Goal: Transaction & Acquisition: Subscribe to service/newsletter

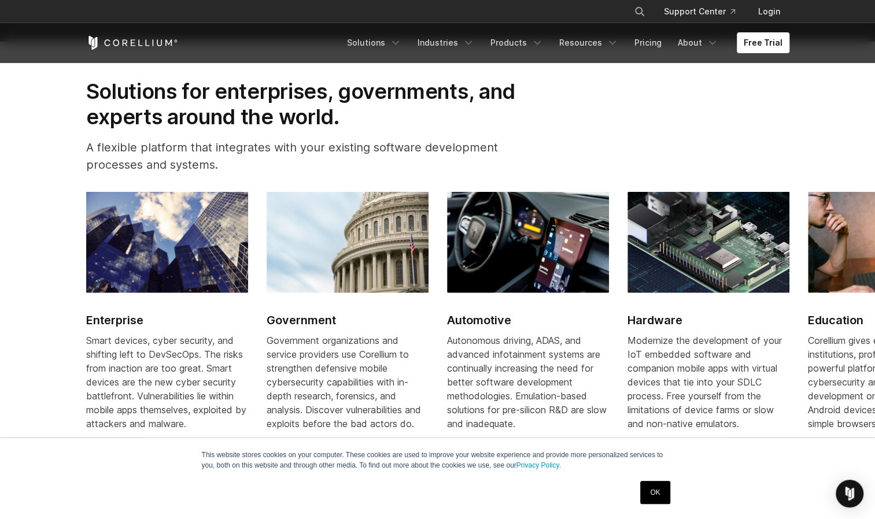
scroll to position [1516, 0]
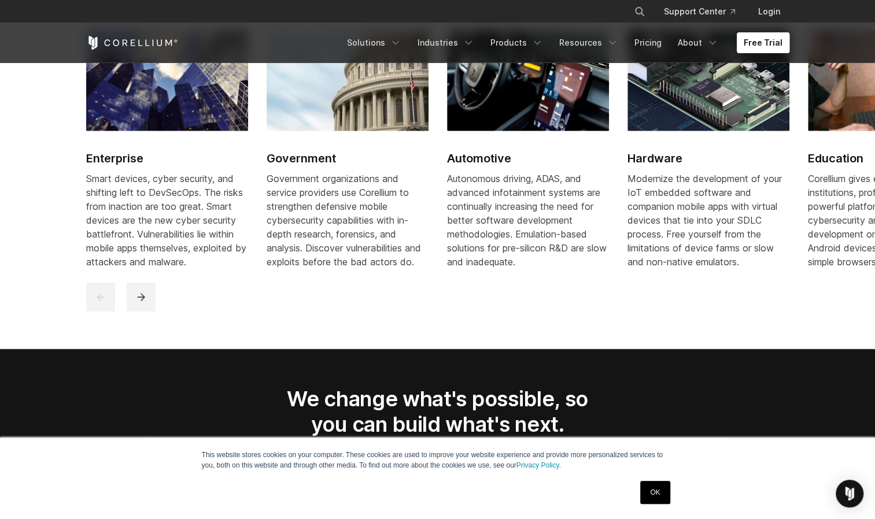
click at [768, 42] on link "Free Trial" at bounding box center [762, 42] width 53 height 21
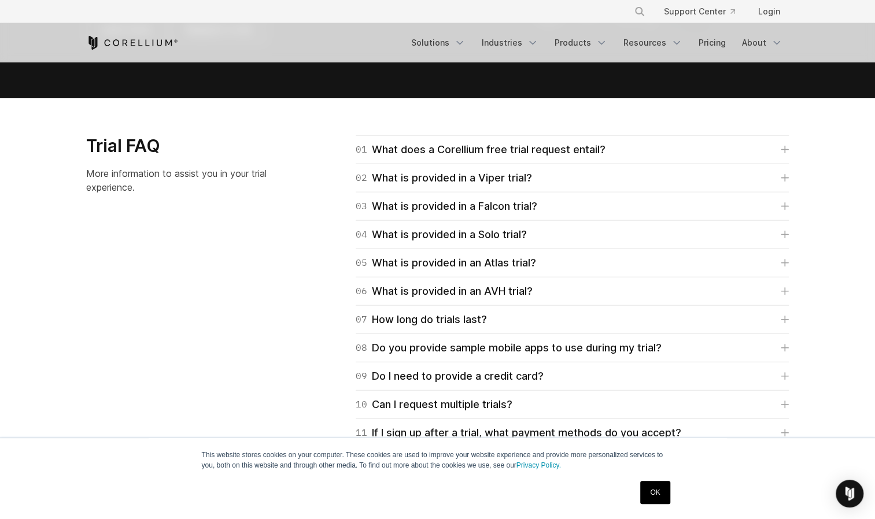
scroll to position [1605, 0]
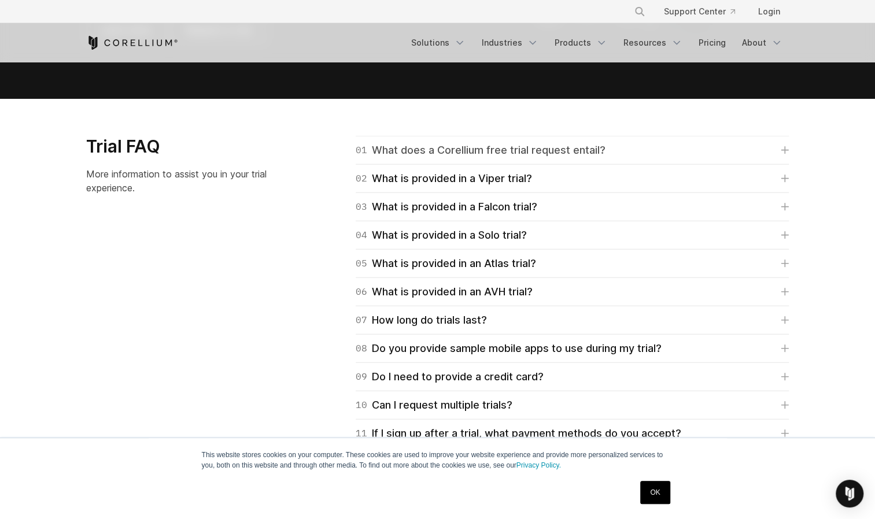
click at [458, 152] on div "01 What does a Corellium free trial request entail?" at bounding box center [480, 150] width 250 height 16
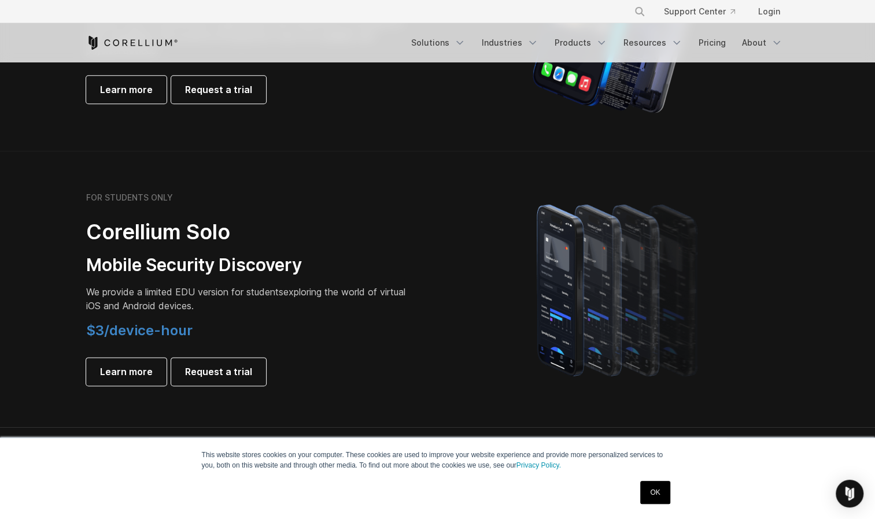
scroll to position [701, 0]
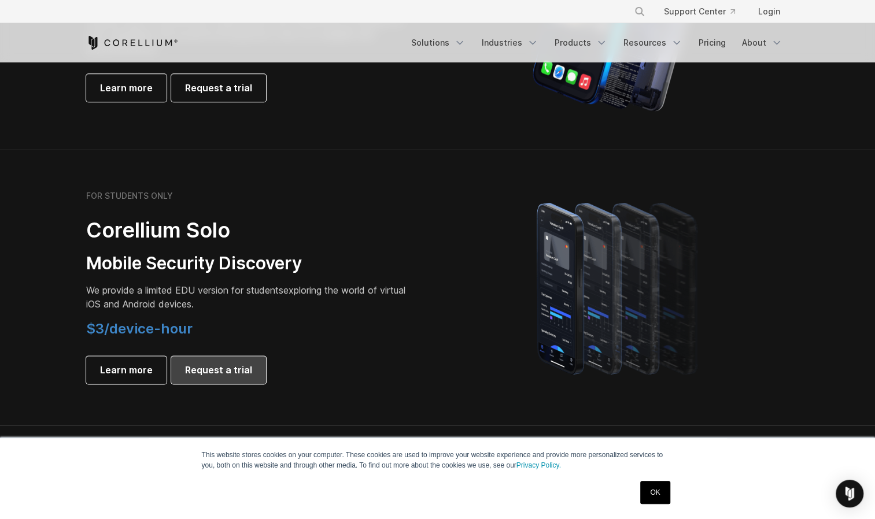
click at [239, 372] on span "Request a trial" at bounding box center [218, 370] width 67 height 14
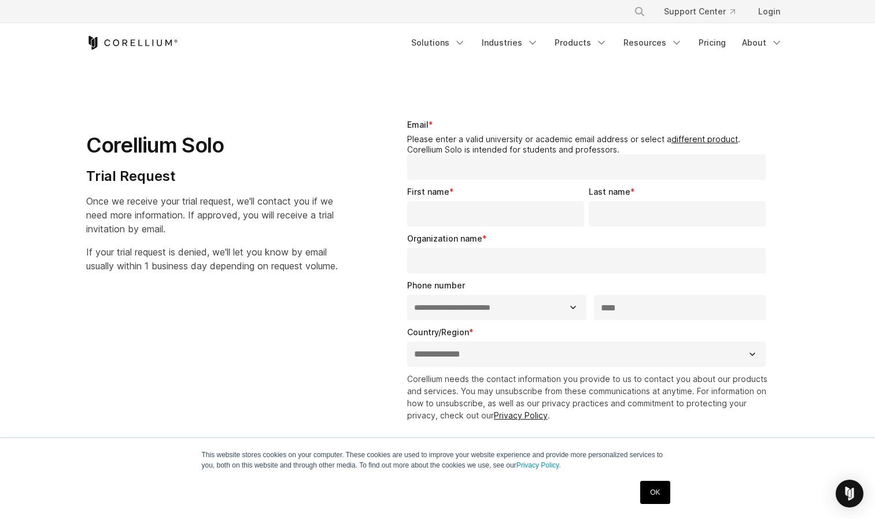
select select "**"
